Goal: Check status: Check status

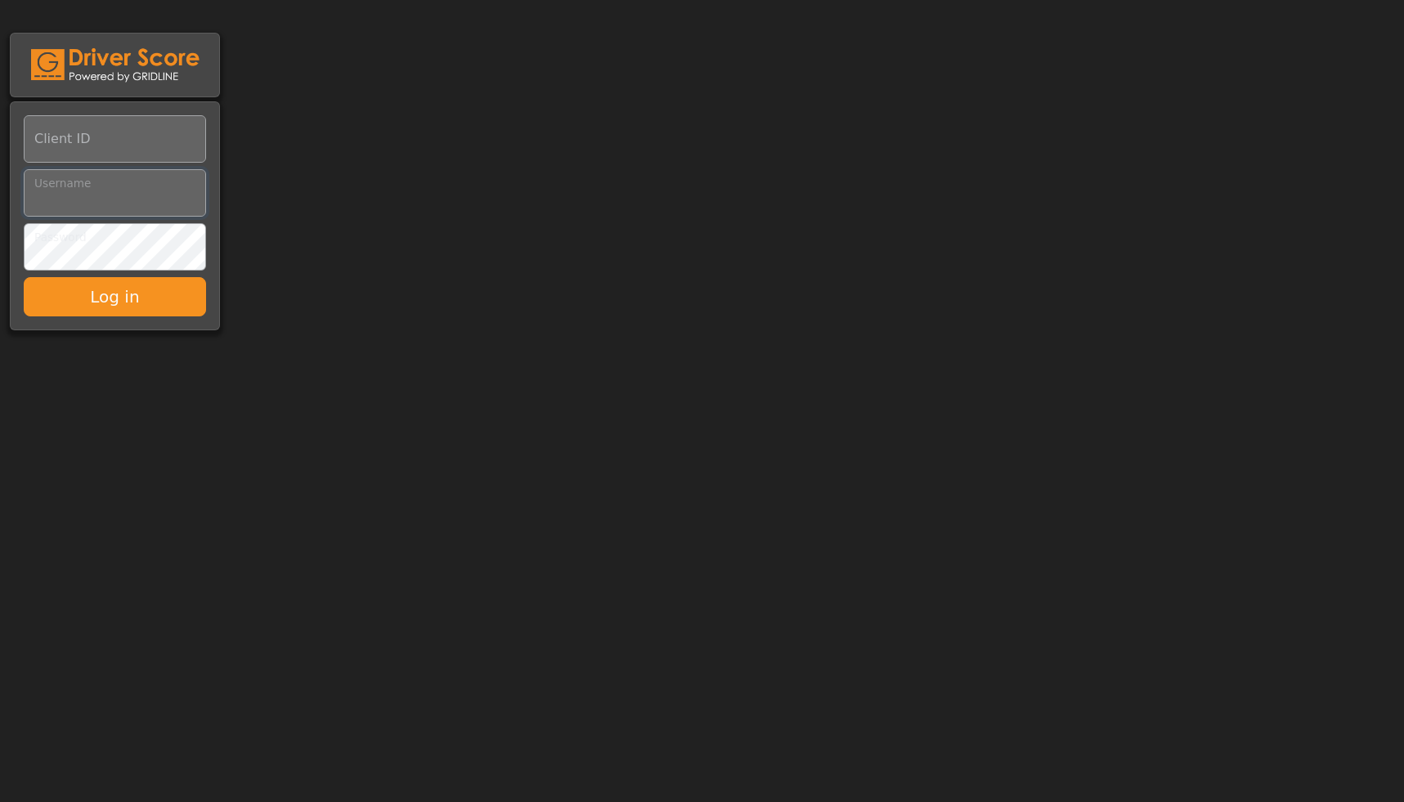
click at [119, 198] on input "Username" at bounding box center [115, 192] width 182 height 47
paste input "**********"
type input "**********"
click at [85, 147] on input "Client ID" at bounding box center [115, 138] width 182 height 47
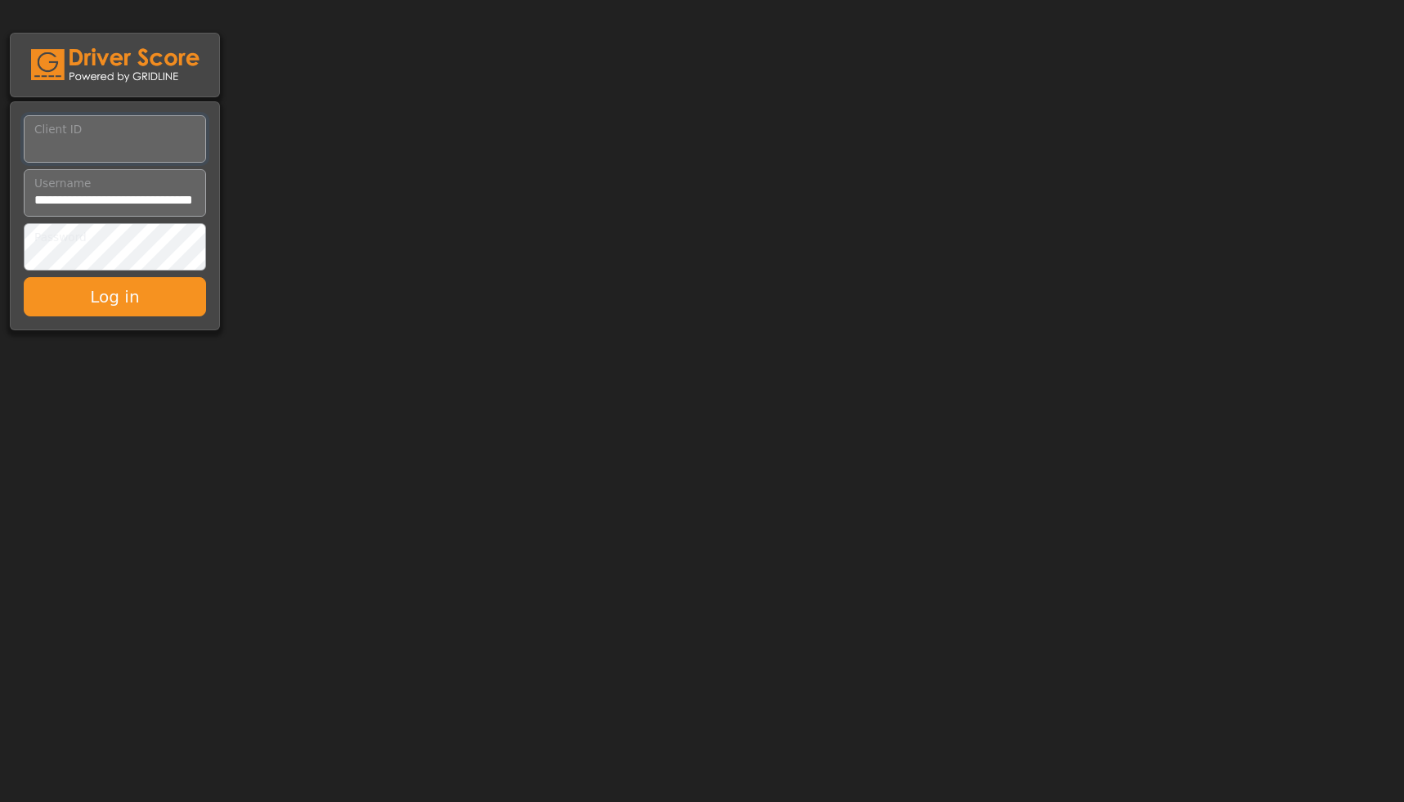
scroll to position [0, 0]
type input "*********"
click at [145, 291] on button "Log in" at bounding box center [115, 296] width 182 height 39
click at [132, 134] on input "Client ID" at bounding box center [115, 138] width 182 height 47
click at [128, 195] on input "Username" at bounding box center [115, 192] width 182 height 47
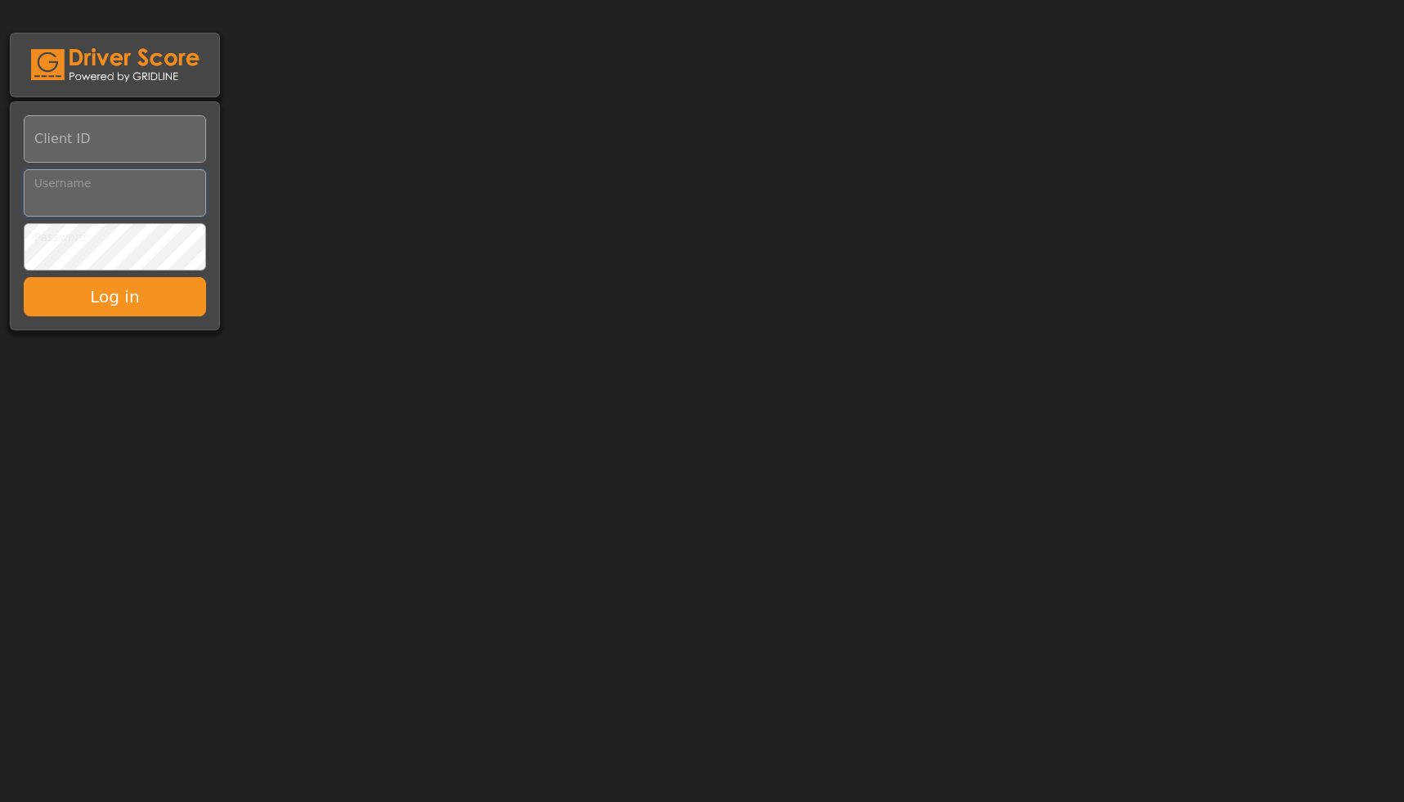
paste input "**********"
type input "**********"
click at [87, 144] on input "Client ID" at bounding box center [115, 138] width 182 height 47
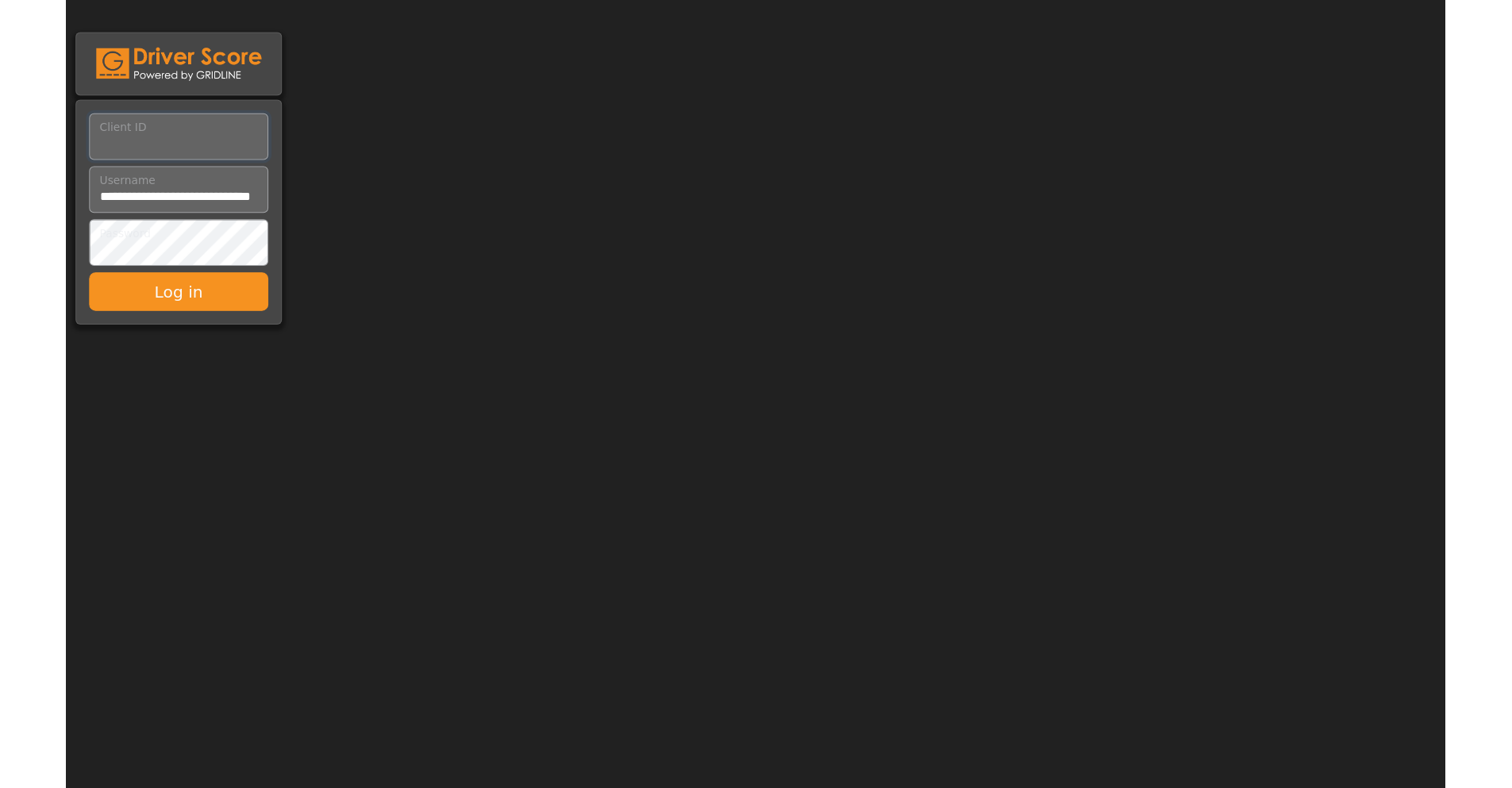
scroll to position [0, 0]
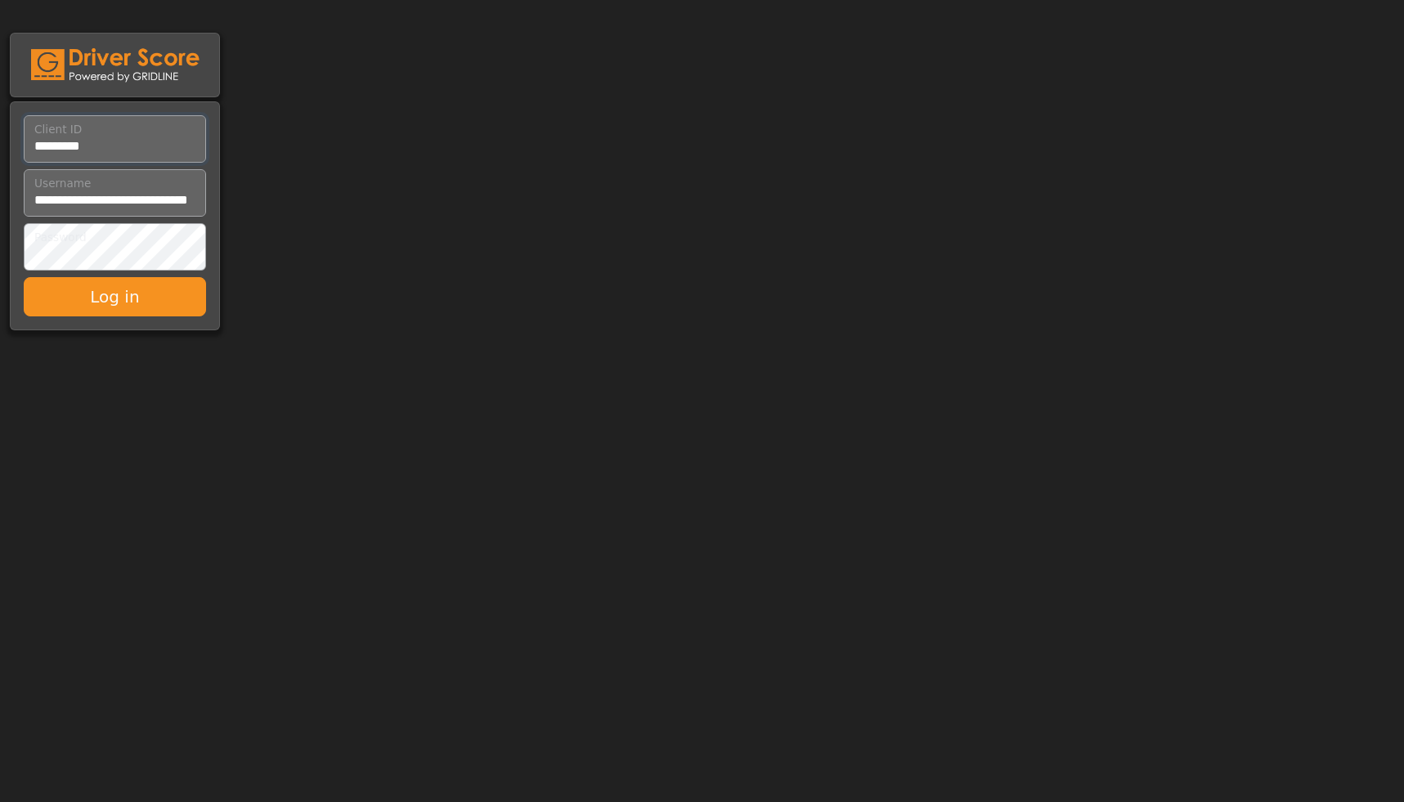
type input "*********"
click at [105, 290] on button "Log in" at bounding box center [115, 296] width 182 height 39
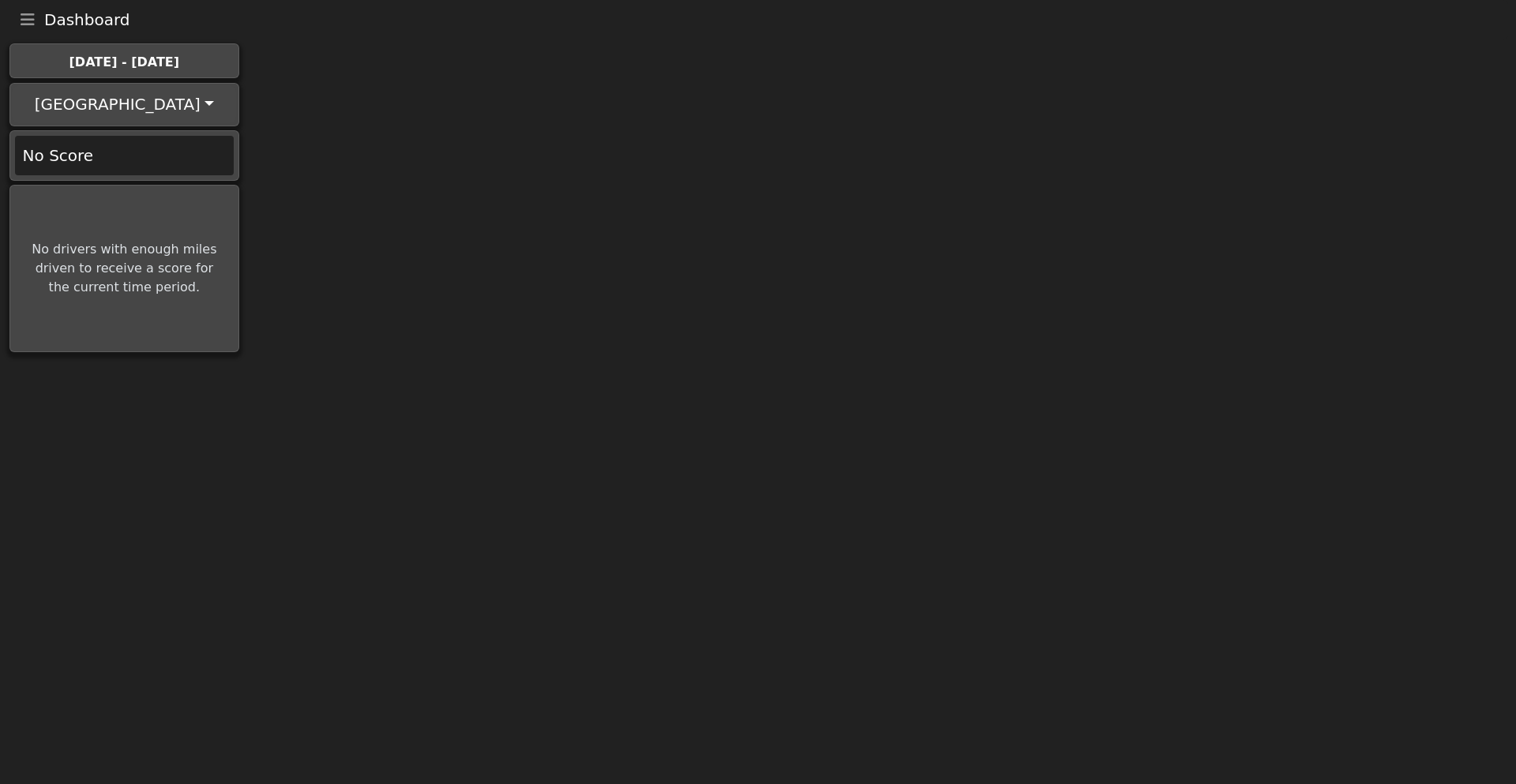
click at [134, 105] on button "[GEOGRAPHIC_DATA]" at bounding box center [124, 103] width 224 height 38
click at [104, 150] on link "[GEOGRAPHIC_DATA]" at bounding box center [92, 145] width 158 height 25
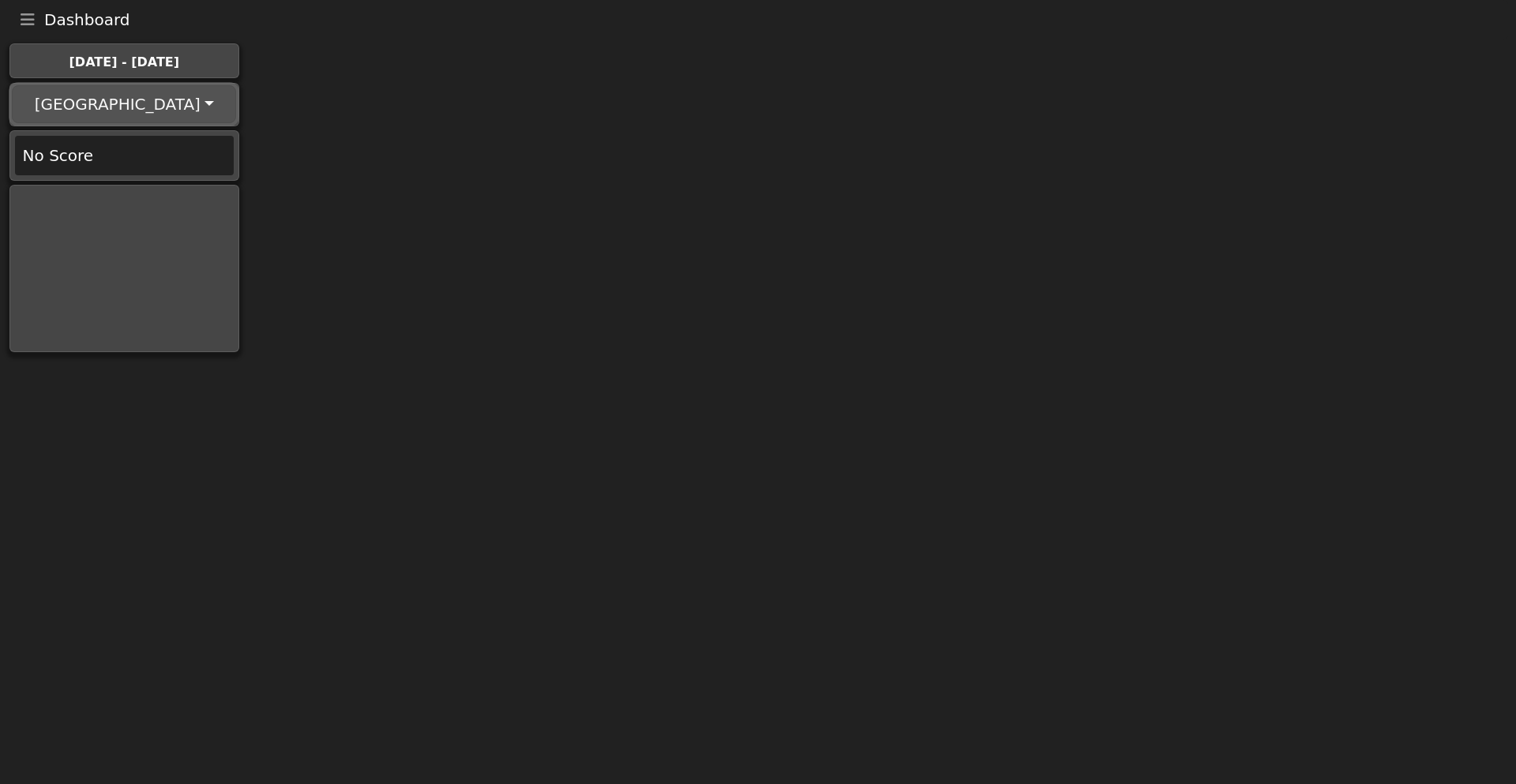
click at [104, 93] on button "[GEOGRAPHIC_DATA]" at bounding box center [124, 103] width 224 height 38
click at [19, 14] on button "Toggle navigation" at bounding box center [27, 19] width 33 height 22
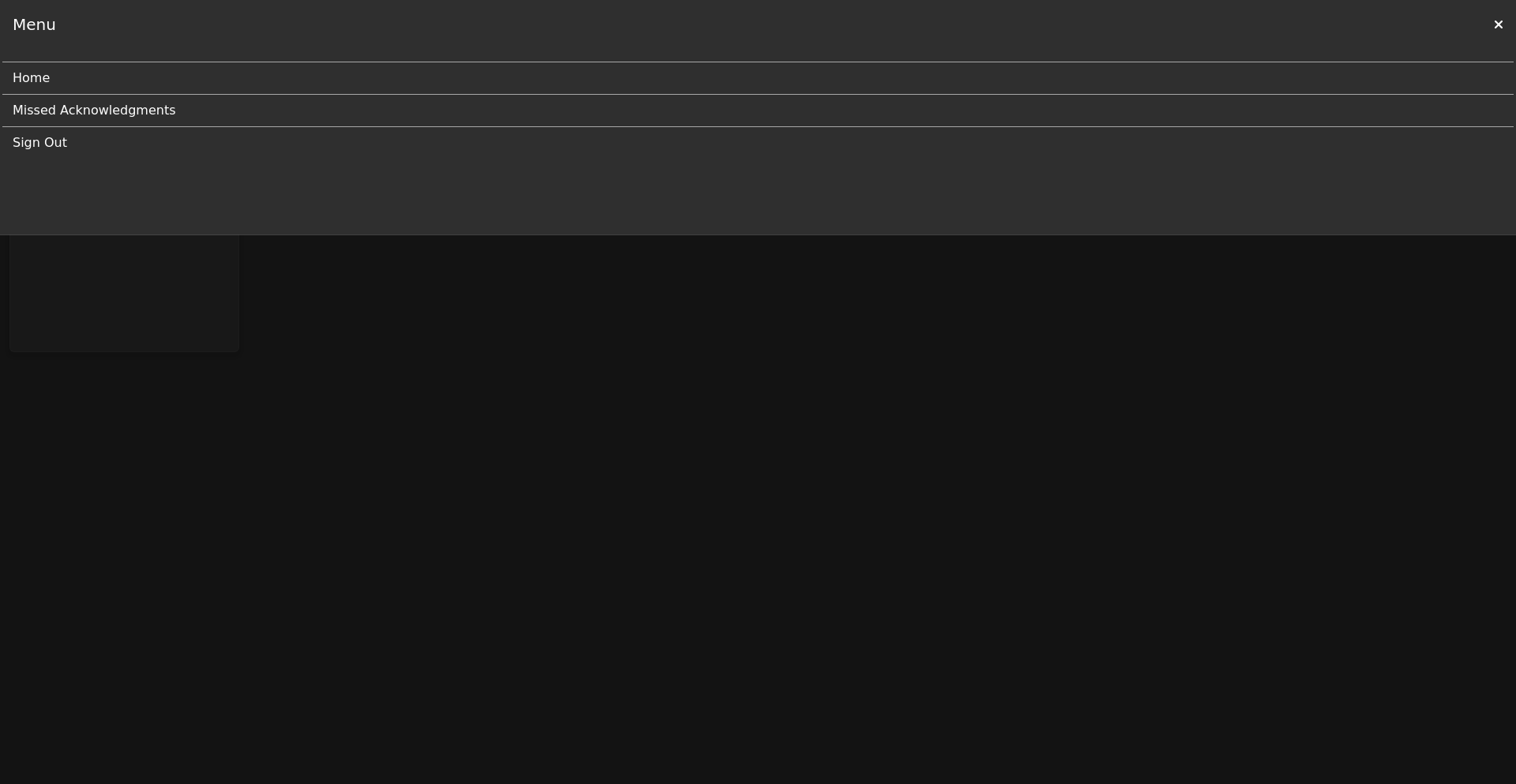
click at [67, 109] on link "Missed Acknowledgments" at bounding box center [751, 110] width 1478 height 32
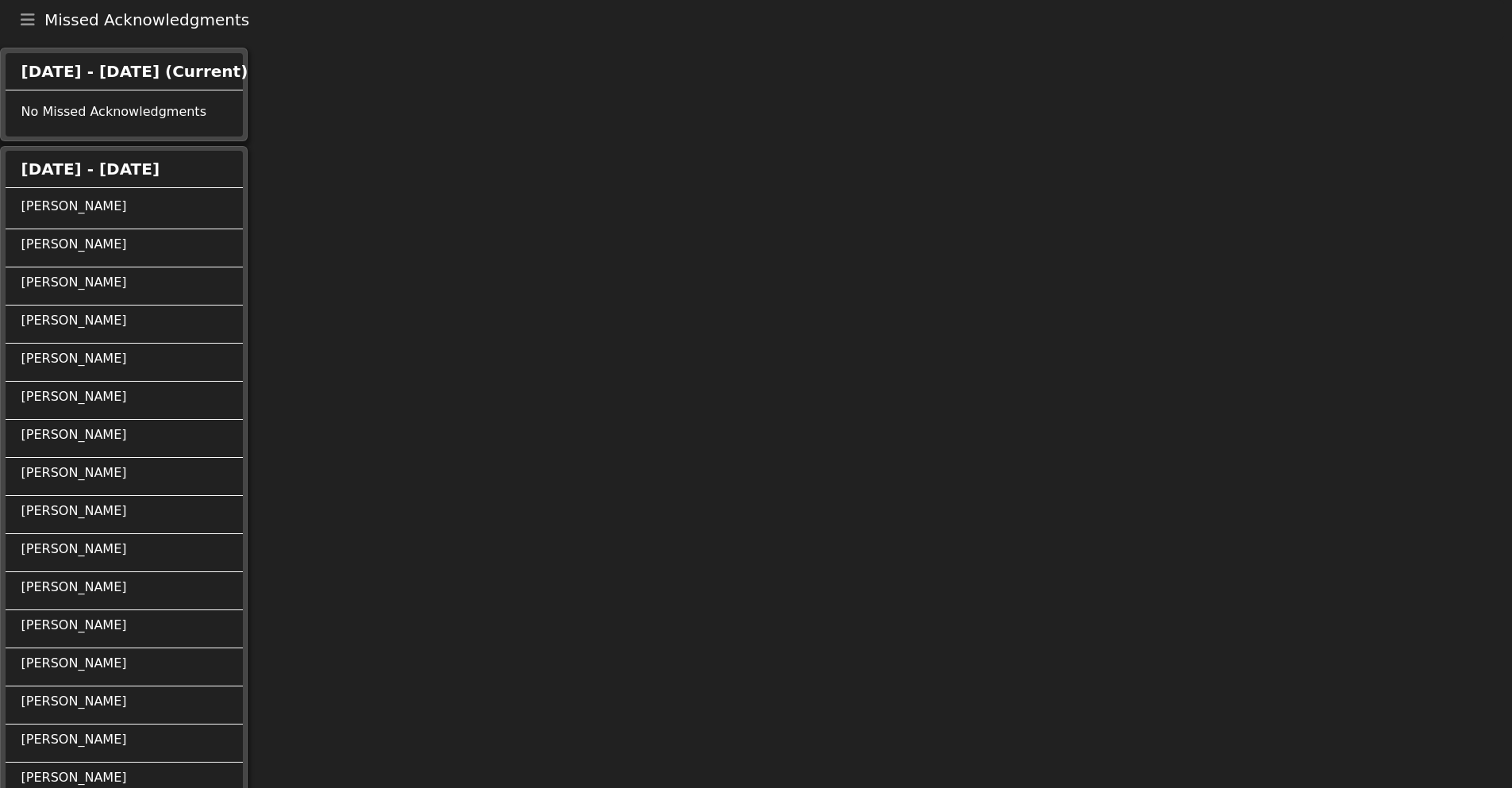
click at [98, 112] on div "No Missed Acknowledgments" at bounding box center [140, 118] width 238 height 34
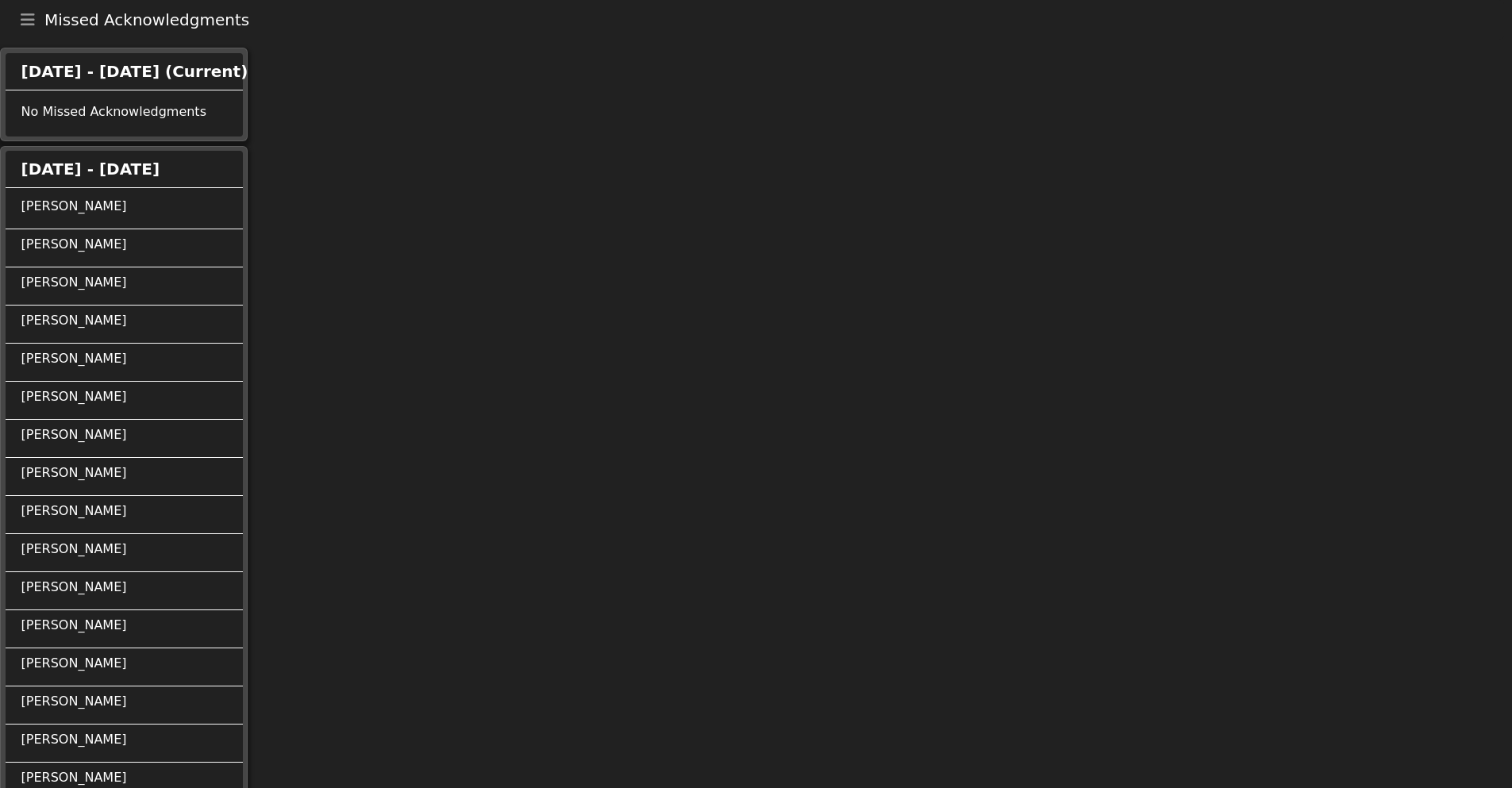
click at [102, 20] on span "Missed Acknowledgments" at bounding box center [147, 19] width 205 height 16
click at [115, 207] on div "[PERSON_NAME]" at bounding box center [140, 207] width 238 height 19
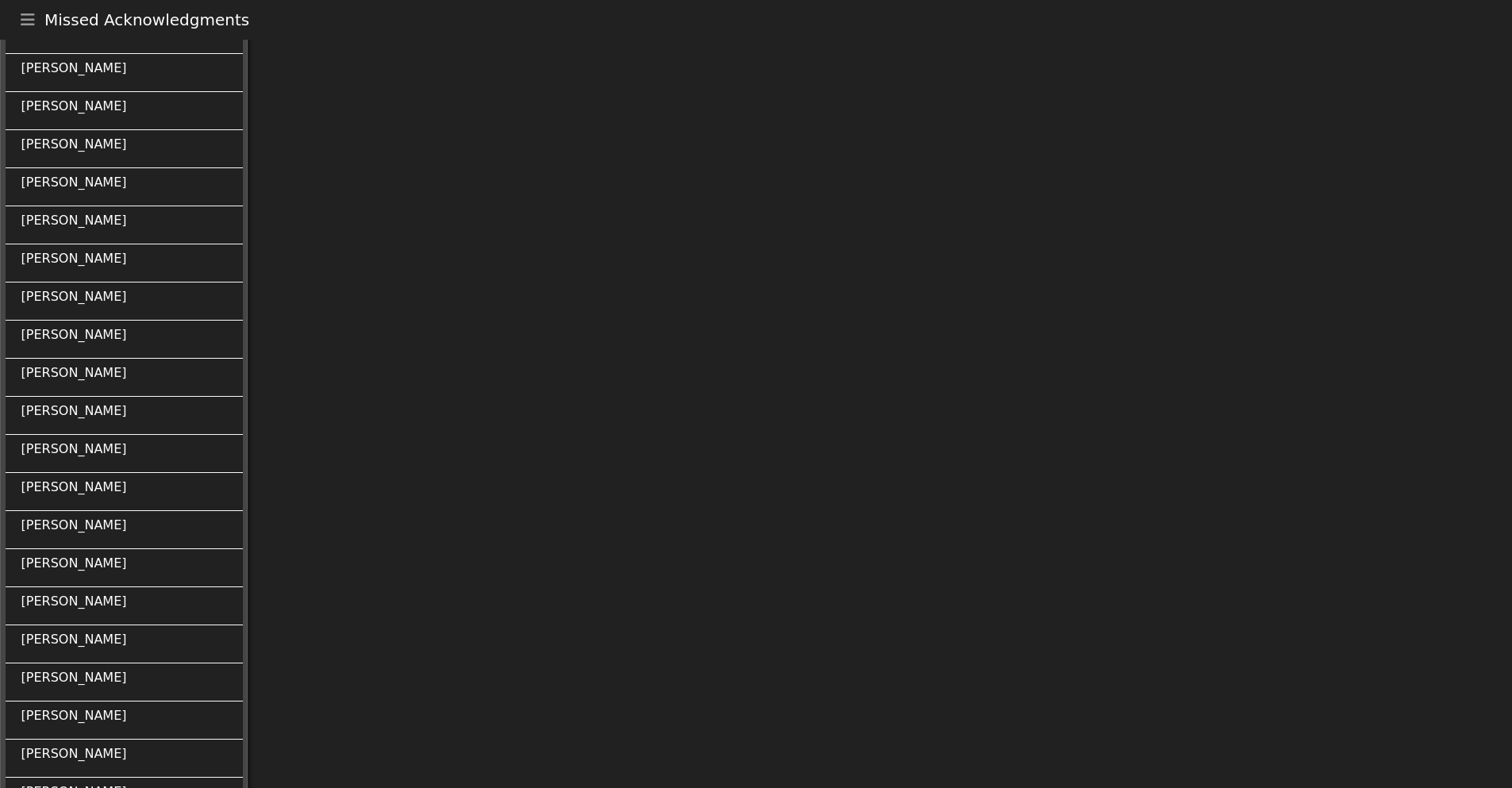
scroll to position [4953, 0]
click at [96, 777] on div "[DATE] - [DATE] [PERSON_NAME] [PERSON_NAME] [PERSON_NAME] [PERSON_NAME] [PERSON…" at bounding box center [123, 222] width 247 height 1122
click at [81, 751] on div "[PERSON_NAME]" at bounding box center [140, 752] width 238 height 19
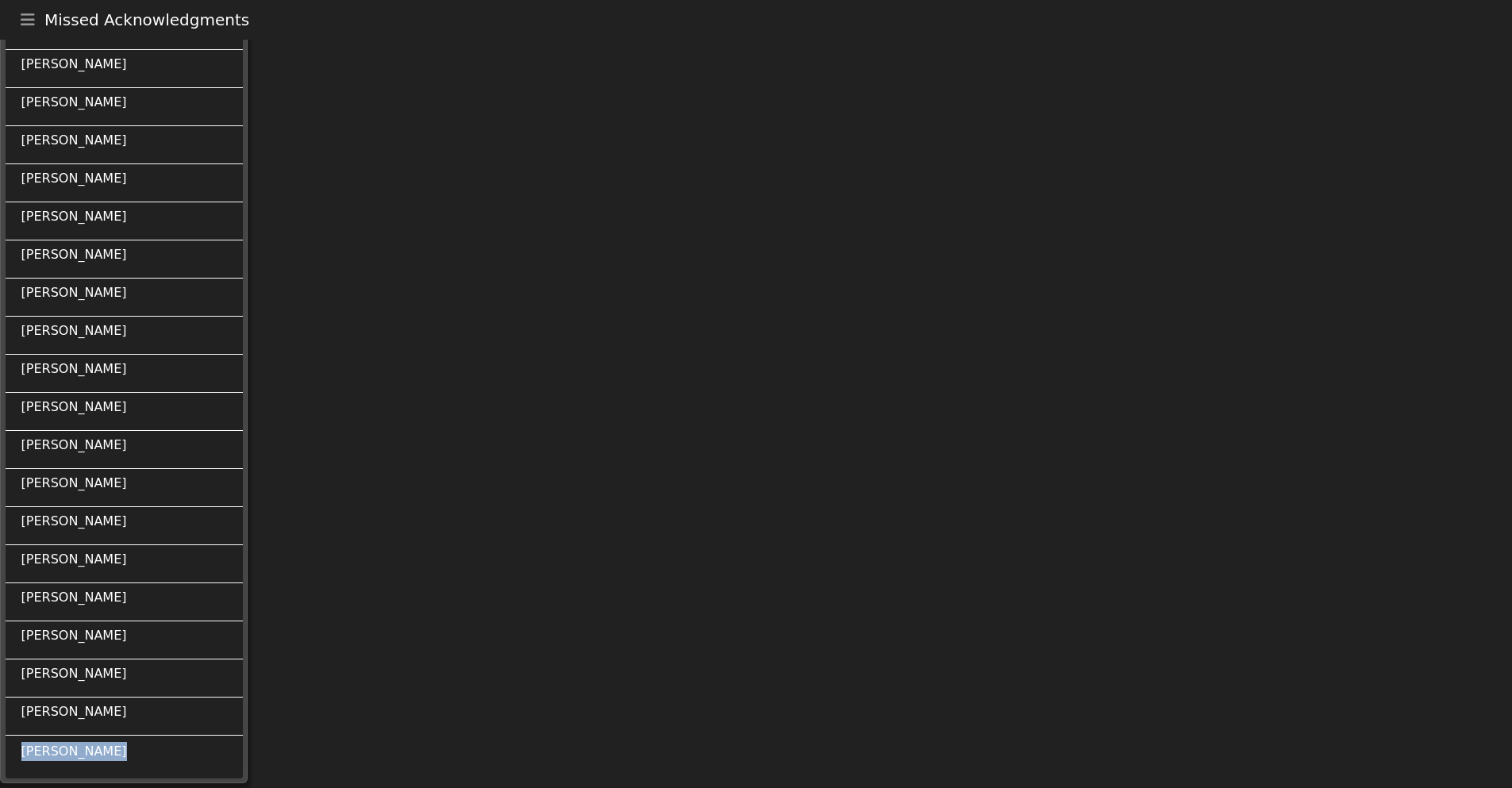
click at [81, 751] on div "[PERSON_NAME]" at bounding box center [140, 752] width 238 height 19
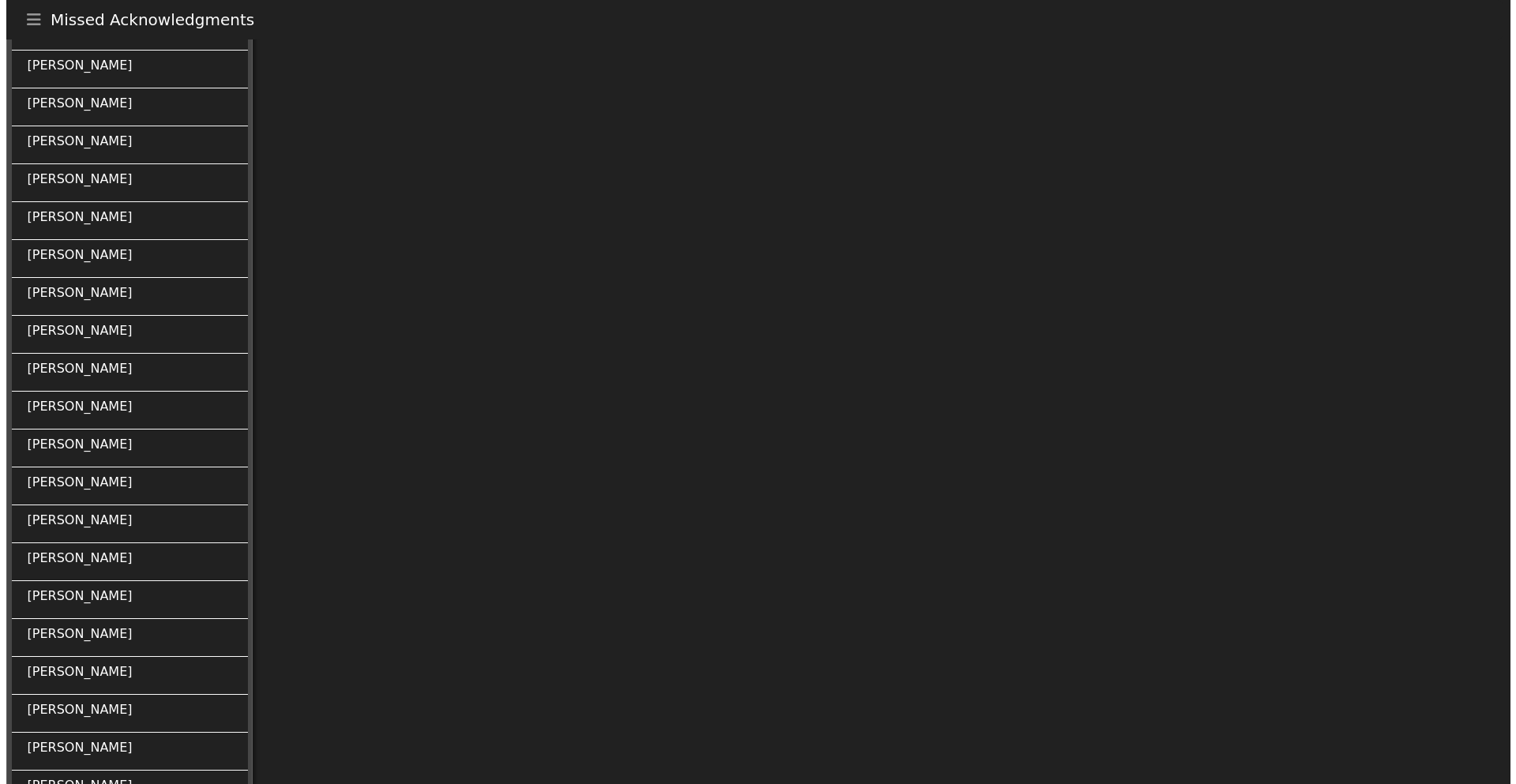
scroll to position [0, 0]
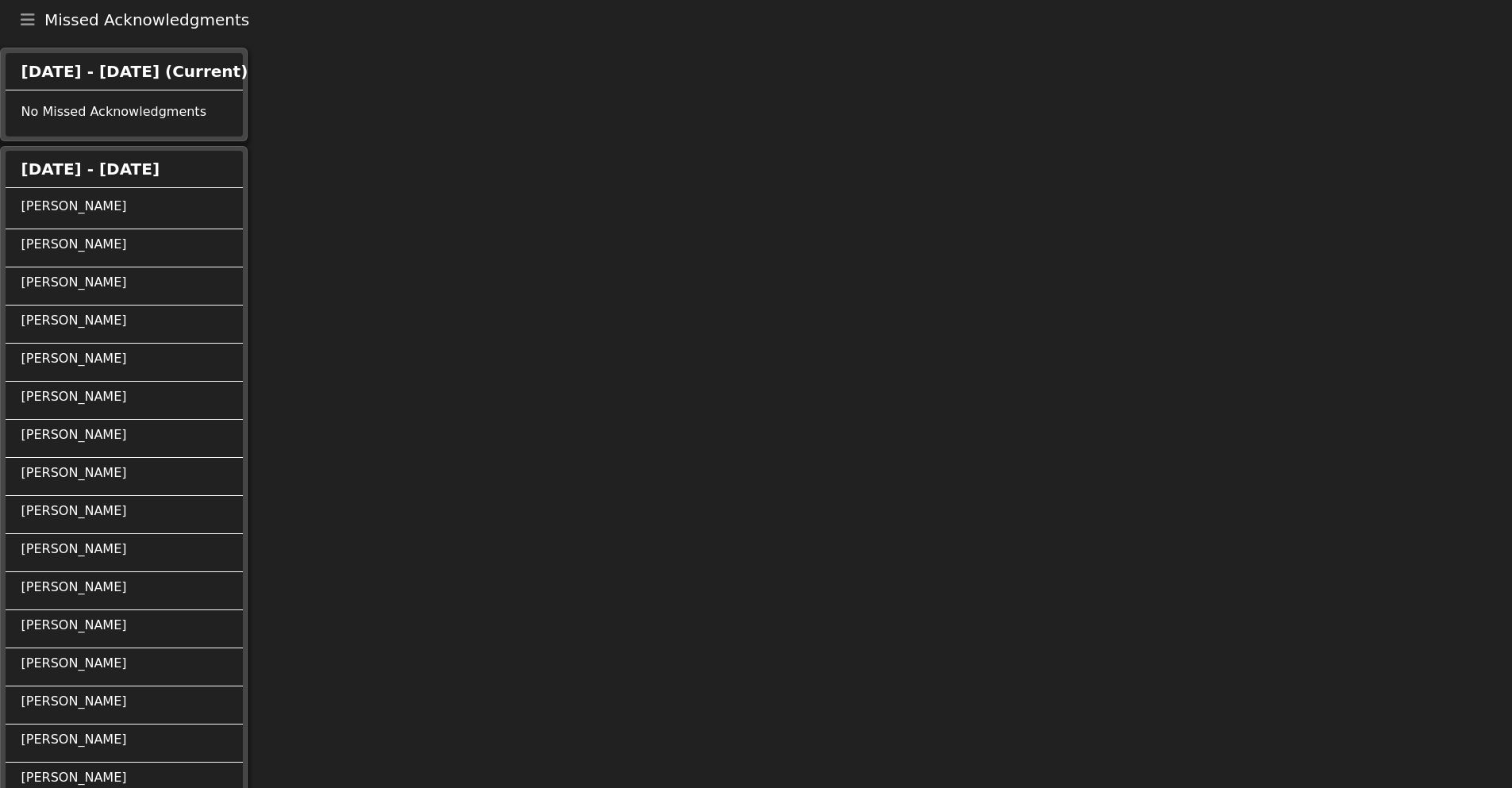
click at [24, 19] on icon "Toggle navigation" at bounding box center [27, 19] width 15 height 16
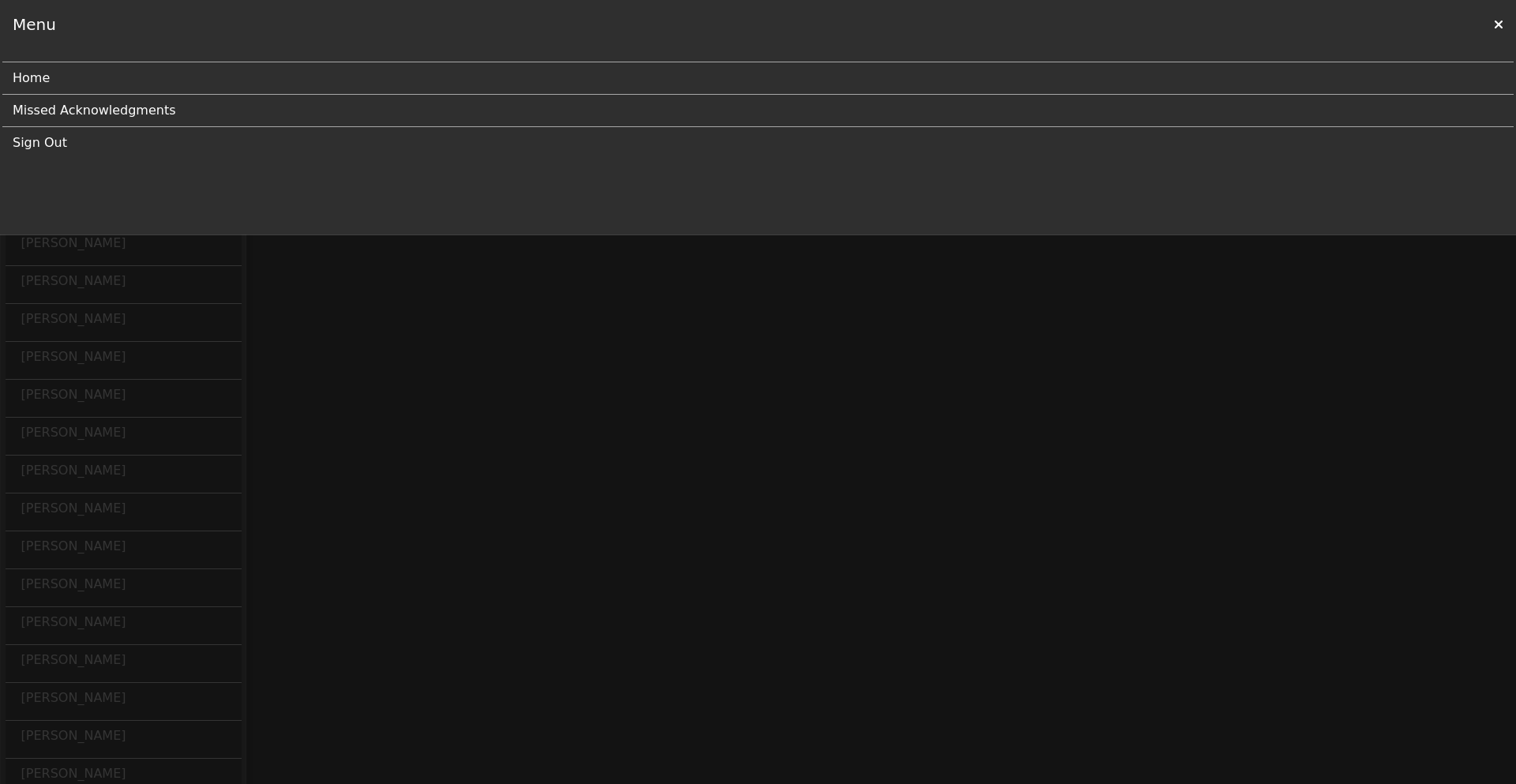
click at [46, 83] on link "Home" at bounding box center [751, 78] width 1478 height 32
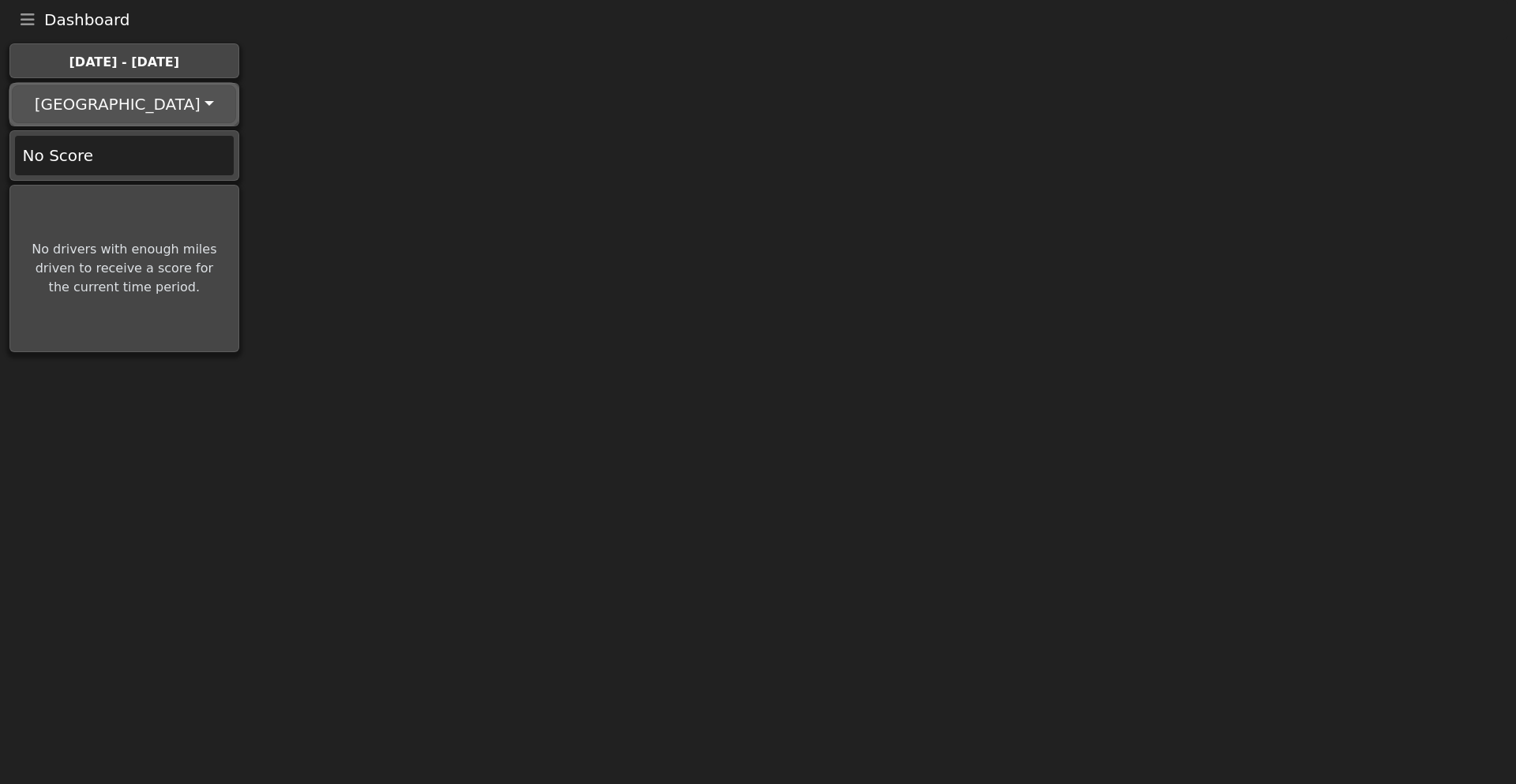
click at [110, 96] on button "[GEOGRAPHIC_DATA]" at bounding box center [124, 103] width 224 height 38
click at [89, 139] on link "[GEOGRAPHIC_DATA]" at bounding box center [92, 145] width 158 height 25
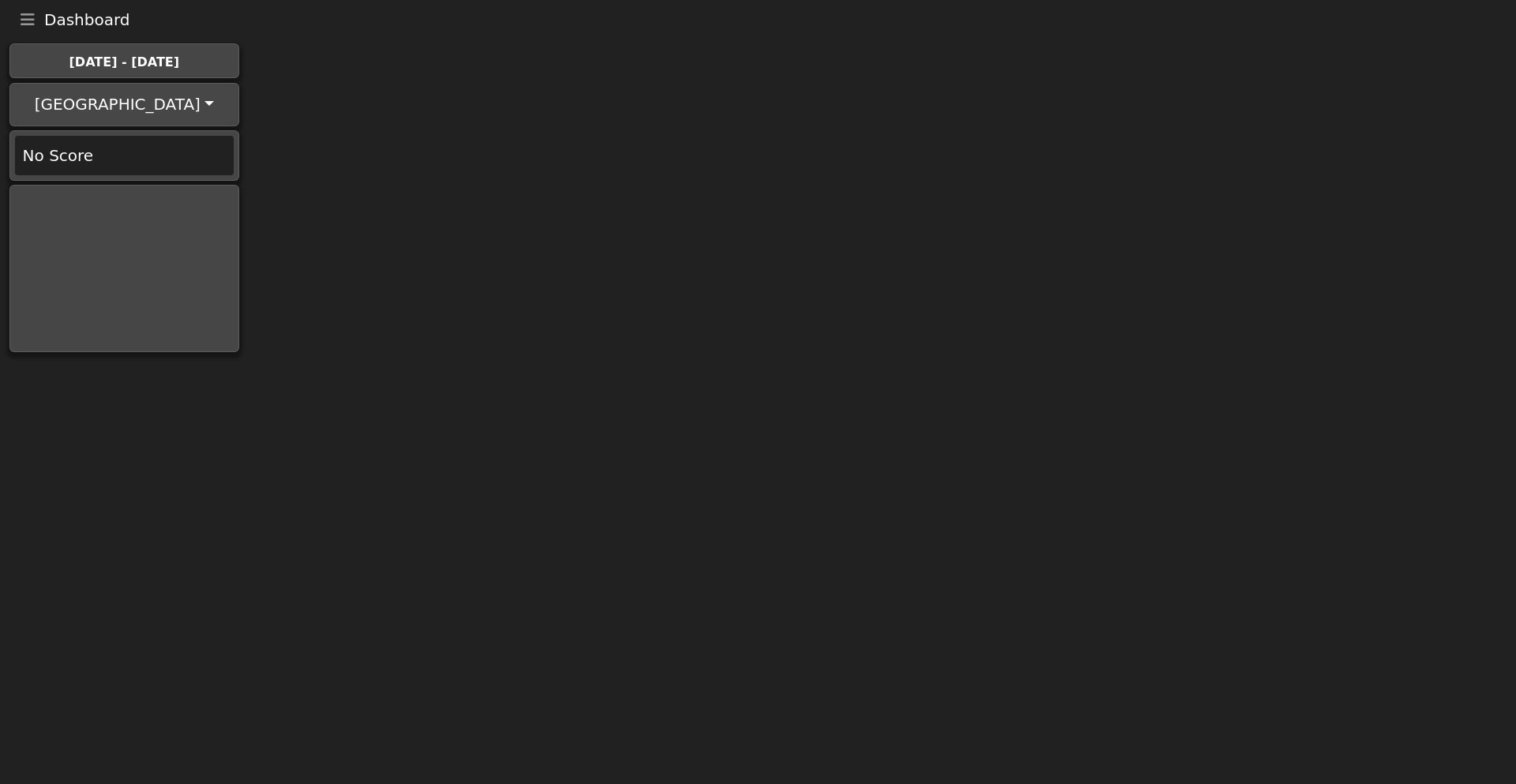
click at [340, 89] on body "Dashboard Menu Home Missed Acknowledgments Sign Out [DATE] - [DATE] [GEOGRAPHIC…" at bounding box center [758, 179] width 1516 height 357
